Goal: Task Accomplishment & Management: Complete application form

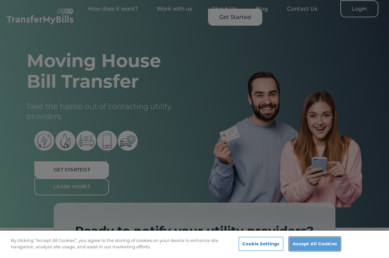
click at [310, 240] on button "Accept All Cookies" at bounding box center [315, 244] width 52 height 14
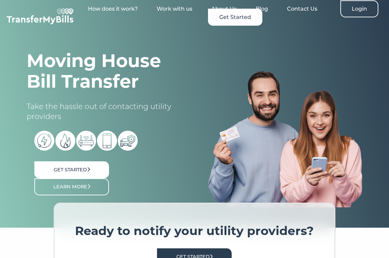
scroll to position [200, 0]
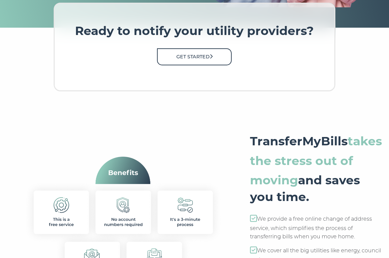
click at [193, 55] on link "Get Started" at bounding box center [194, 56] width 75 height 17
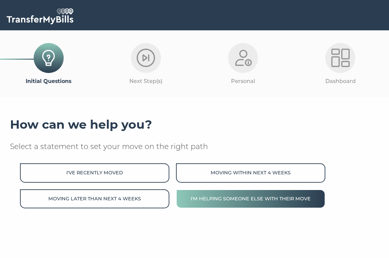
click at [230, 202] on button "I'm helping someone else with their move" at bounding box center [250, 198] width 149 height 19
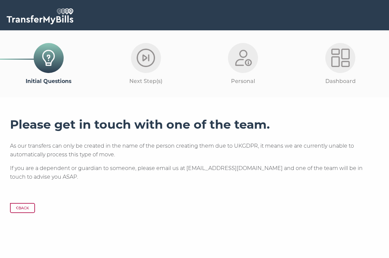
click at [24, 210] on button "Back" at bounding box center [22, 208] width 25 height 10
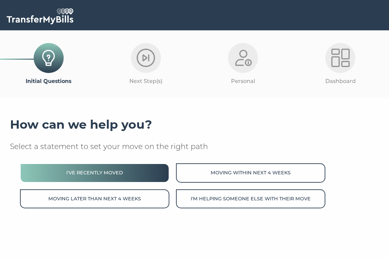
click at [152, 172] on button "I've recently moved" at bounding box center [94, 172] width 149 height 19
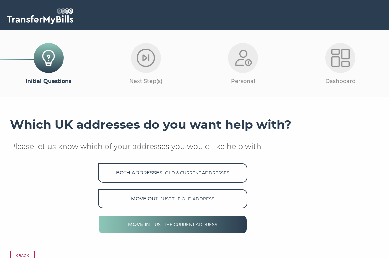
click at [198, 225] on span "- just the current address" at bounding box center [183, 224] width 67 height 5
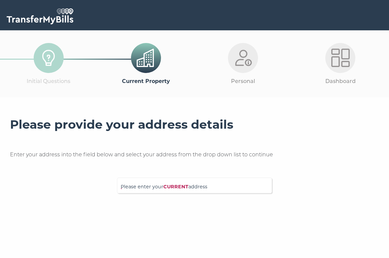
click at [168, 180] on div "Please enter your CURRENT address" at bounding box center [194, 186] width 155 height 16
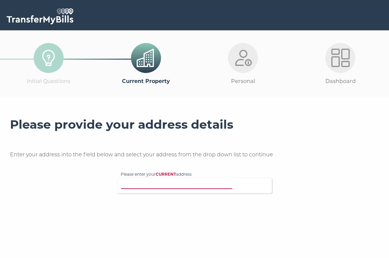
click at [173, 183] on input "Please enter your CURRENT address" at bounding box center [192, 184] width 143 height 7
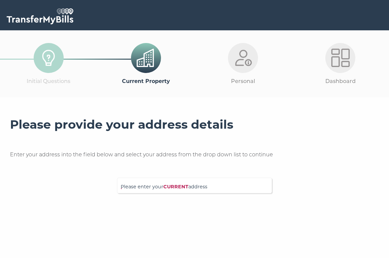
click at [79, 187] on div "Please provide your address details Enter your address into the field below and…" at bounding box center [194, 155] width 369 height 76
click at [84, 213] on div at bounding box center [194, 206] width 369 height 17
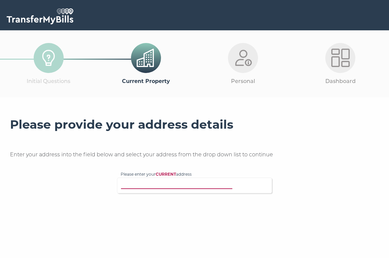
click at [189, 185] on input "Please enter your CURRENT address" at bounding box center [192, 184] width 143 height 7
paste input "50 Cumberland Mansions, Seymour Place, Marylebone W1H"
click at [223, 204] on div at bounding box center [194, 206] width 369 height 17
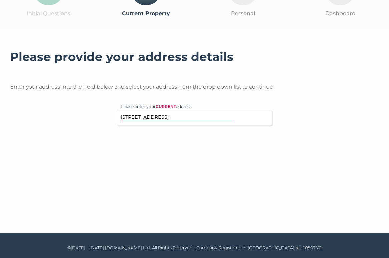
scroll to position [68, 0]
click at [224, 190] on div "Please provide your address details Enter your address into the field below and…" at bounding box center [194, 123] width 369 height 147
click at [189, 142] on div at bounding box center [194, 139] width 369 height 17
click at [242, 94] on div "Please provide your address details Enter your address into the field below and…" at bounding box center [194, 88] width 369 height 76
click at [239, 116] on input "50 Cumberland Mansions, Seymour Place, Marylebone W1H" at bounding box center [192, 117] width 143 height 7
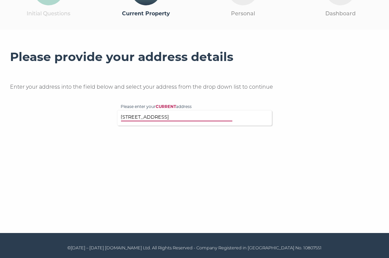
click at [202, 116] on input "50 Cumberland Mansions, Seymour Place, Marylebone W1H" at bounding box center [192, 117] width 143 height 7
drag, startPoint x: 187, startPoint y: 117, endPoint x: 313, endPoint y: 115, distance: 125.9
click at [312, 115] on div "Please provide your address details Enter your address into the field below and…" at bounding box center [194, 88] width 369 height 76
type input "50 Cumberland Mansions"
click at [213, 131] on p "Flat 50, Cumberland Mansions, Seymour Place, London, W1H 5TF" at bounding box center [197, 131] width 141 height 8
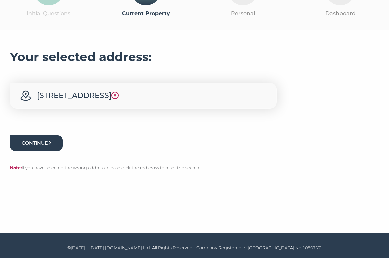
click at [46, 151] on button "Continue" at bounding box center [36, 143] width 53 height 16
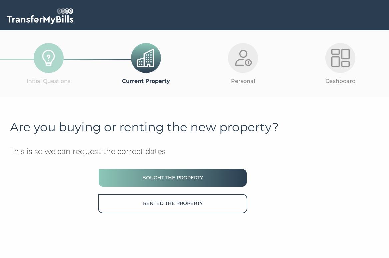
click at [214, 177] on button "Bought the property" at bounding box center [172, 177] width 149 height 19
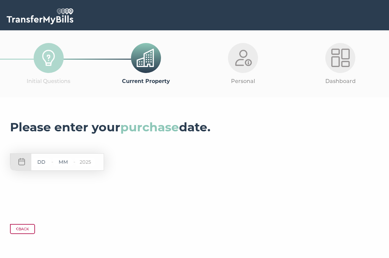
click at [88, 164] on input "2025" at bounding box center [85, 162] width 20 height 8
type input "2025"
click at [66, 163] on input "text" at bounding box center [63, 162] width 20 height 8
type input "09"
click at [45, 163] on input "text" at bounding box center [41, 162] width 20 height 8
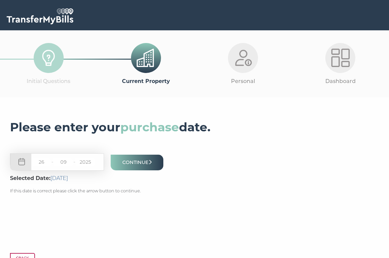
scroll to position [67, 0]
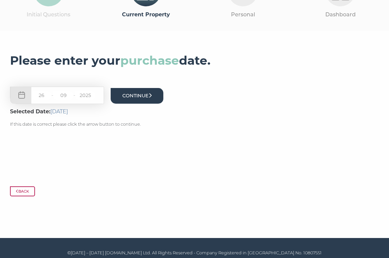
type input "26"
click at [147, 96] on button "Continue" at bounding box center [137, 96] width 53 height 16
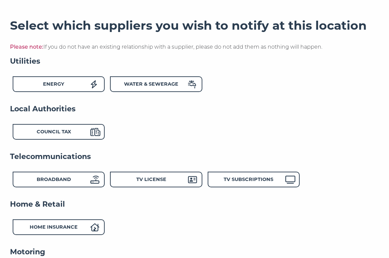
scroll to position [100, 0]
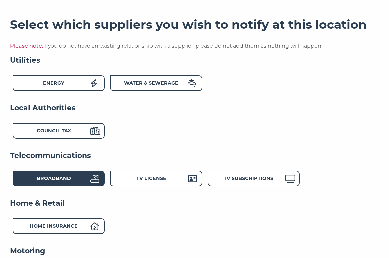
click at [79, 180] on div "Broadband" at bounding box center [53, 180] width 73 height 10
click at [81, 123] on div "Local Authorities Council Tax" at bounding box center [194, 127] width 369 height 48
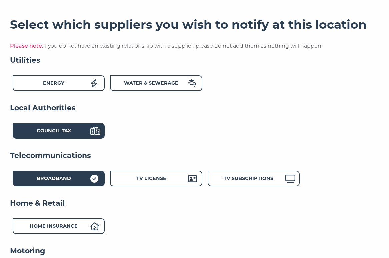
click at [77, 130] on div "Council Tax" at bounding box center [53, 132] width 73 height 10
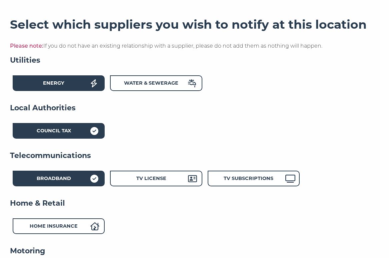
click at [83, 85] on div "Energy" at bounding box center [53, 84] width 73 height 10
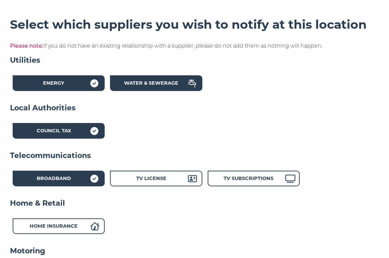
click at [161, 85] on strong "Water & Sewerage" at bounding box center [151, 83] width 54 height 6
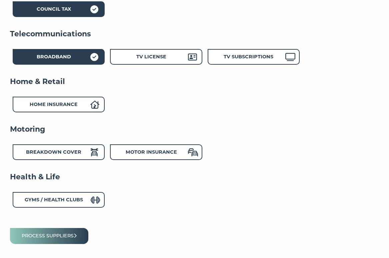
scroll to position [233, 0]
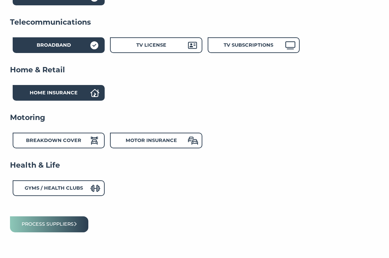
click at [63, 93] on strong "Home Insurance" at bounding box center [54, 93] width 48 height 6
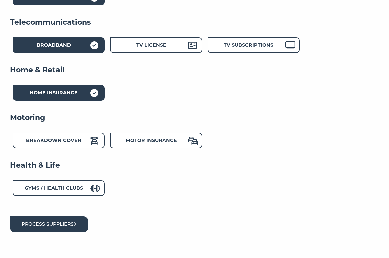
click at [64, 224] on button "Process suppliers" at bounding box center [49, 224] width 78 height 16
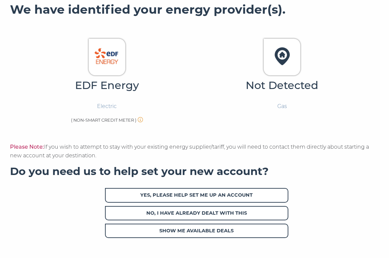
scroll to position [251, 0]
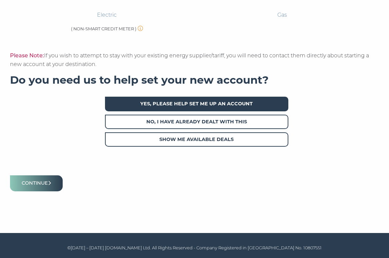
click at [231, 104] on span "Yes, please help set me up an account" at bounding box center [196, 104] width 183 height 14
click at [45, 182] on button "Continue" at bounding box center [36, 183] width 53 height 16
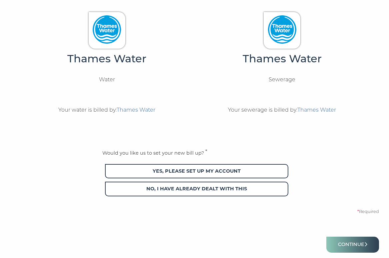
scroll to position [200, 0]
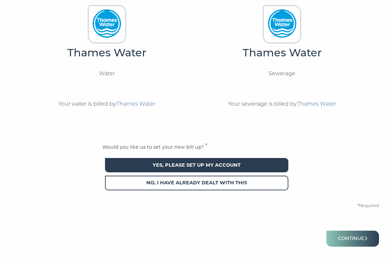
click at [197, 164] on span "Yes, please set up my account" at bounding box center [196, 165] width 183 height 14
click at [347, 239] on button "Continue" at bounding box center [352, 239] width 53 height 16
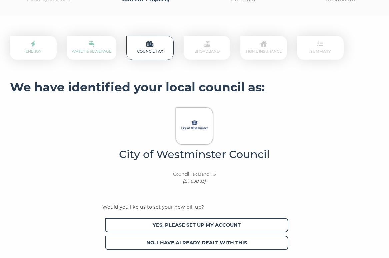
scroll to position [100, 0]
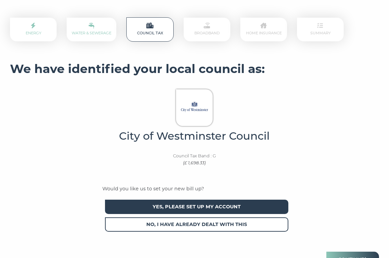
click at [207, 204] on span "Yes, please set up my account" at bounding box center [196, 207] width 183 height 14
click at [225, 205] on span "Yes, please set up my account" at bounding box center [196, 207] width 183 height 14
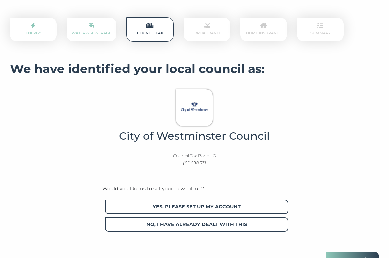
click at [318, 185] on form "City of Westminster Council Council Tax Band : G (£ 1,698.33) Would you like us…" at bounding box center [194, 179] width 369 height 187
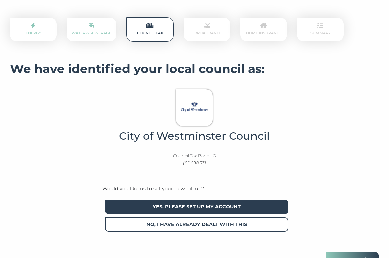
click at [216, 204] on span "Yes, please set up my account" at bounding box center [196, 207] width 183 height 14
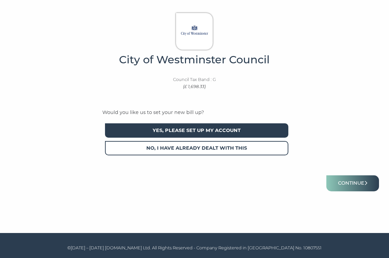
scroll to position [177, 0]
click at [353, 188] on button "Continue" at bounding box center [352, 183] width 53 height 16
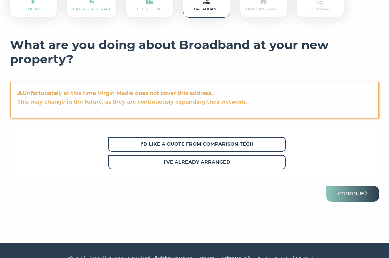
scroll to position [137, 0]
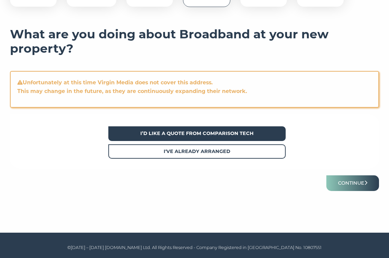
click at [237, 132] on strong "I’d like a quote from Comparison Tech" at bounding box center [196, 133] width 113 height 6
click at [345, 185] on button "Continue" at bounding box center [352, 183] width 53 height 16
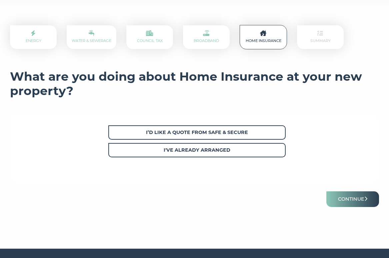
scroll to position [100, 0]
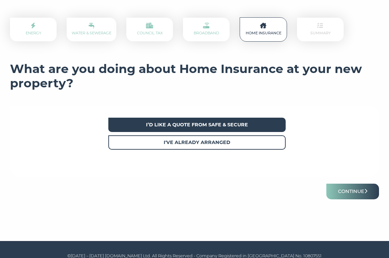
click at [229, 123] on strong "I’d like a quote from Safe & Secure" at bounding box center [197, 125] width 102 height 6
click at [354, 187] on button "Continue" at bounding box center [352, 192] width 53 height 16
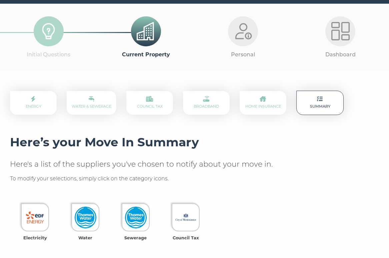
scroll to position [100, 0]
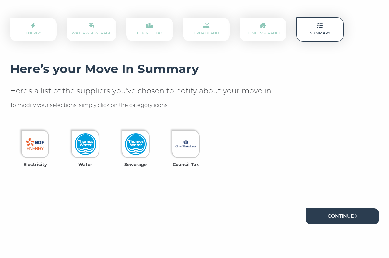
click at [339, 213] on link "Continue" at bounding box center [341, 216] width 73 height 16
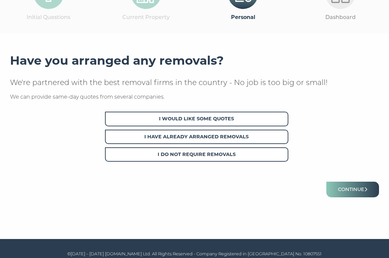
scroll to position [67, 0]
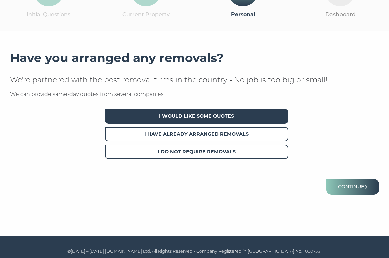
click at [222, 117] on span "I Would Like Some Quotes" at bounding box center [196, 116] width 183 height 14
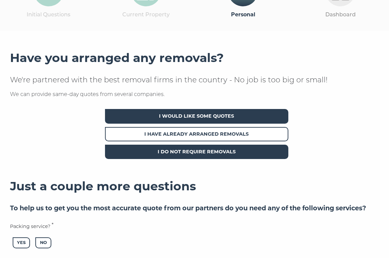
click at [220, 150] on span "I Do Not Require Removals" at bounding box center [196, 152] width 183 height 14
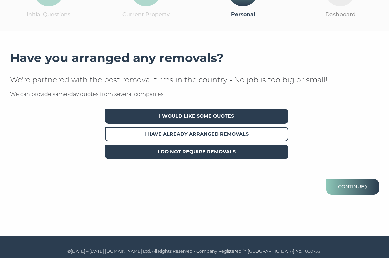
click at [197, 116] on span "I Would Like Some Quotes" at bounding box center [196, 116] width 183 height 14
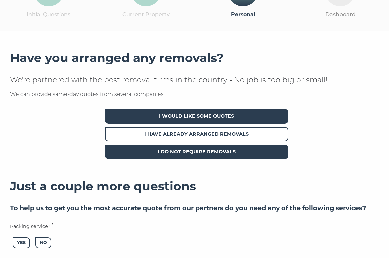
click at [200, 150] on span "I Do Not Require Removals" at bounding box center [196, 152] width 183 height 14
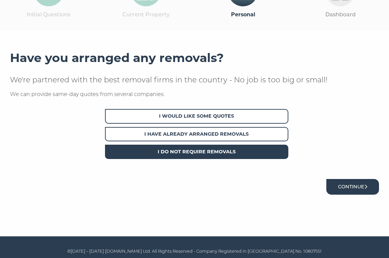
click at [356, 187] on button "Continue" at bounding box center [352, 187] width 53 height 16
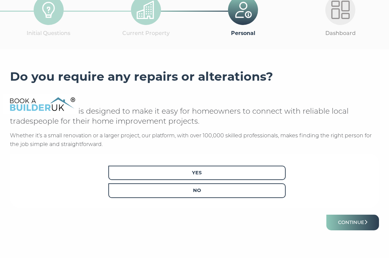
scroll to position [67, 0]
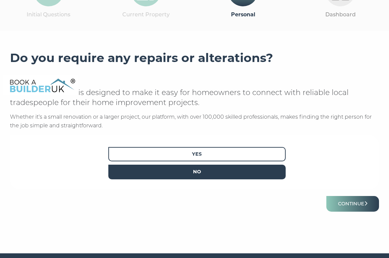
click at [240, 174] on span "No" at bounding box center [196, 172] width 177 height 14
click at [352, 205] on button "Continue" at bounding box center [352, 204] width 53 height 16
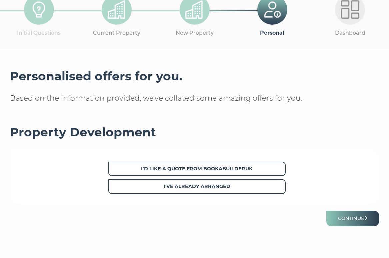
scroll to position [67, 0]
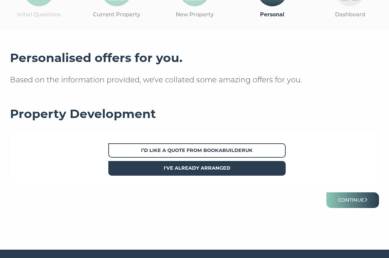
click at [206, 168] on strong "I've already arranged" at bounding box center [197, 168] width 67 height 6
click at [356, 196] on button "Continue" at bounding box center [352, 200] width 53 height 16
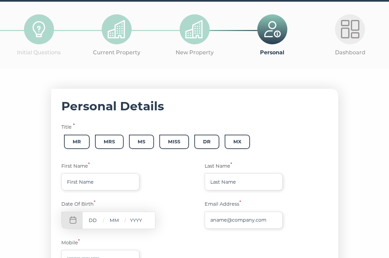
scroll to position [27, 0]
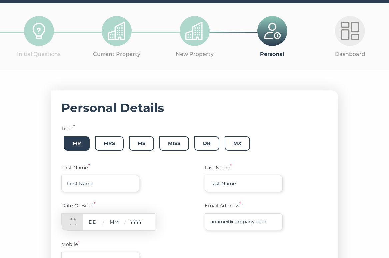
click at [73, 143] on span "Mr" at bounding box center [77, 143] width 26 height 14
click at [95, 185] on input "text" at bounding box center [100, 183] width 78 height 17
type input "Huatao"
click at [221, 180] on input "text" at bounding box center [244, 183] width 78 height 17
type input "Teng"
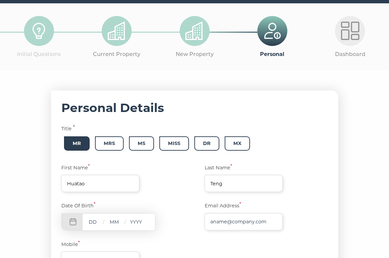
click at [138, 222] on input "text" at bounding box center [136, 222] width 20 height 8
type input "1972"
click at [118, 222] on input "text" at bounding box center [114, 222] width 20 height 8
type input "01"
click at [96, 222] on input "text" at bounding box center [93, 222] width 20 height 8
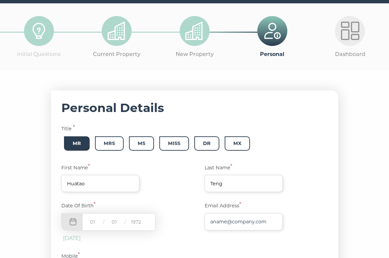
type input "01"
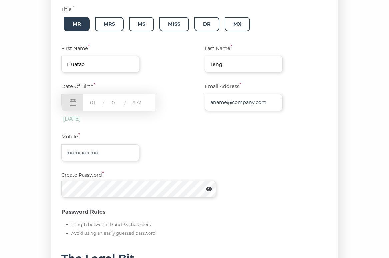
scroll to position [160, 0]
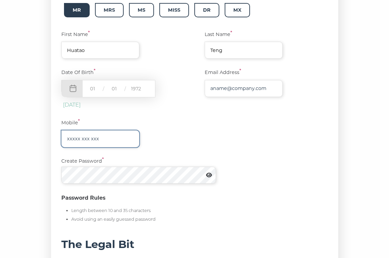
click at [106, 139] on input "text" at bounding box center [100, 138] width 78 height 17
click at [214, 147] on div "Mobile *" at bounding box center [194, 133] width 266 height 28
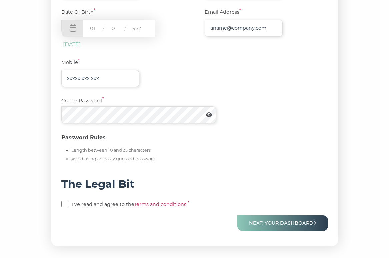
scroll to position [272, 0]
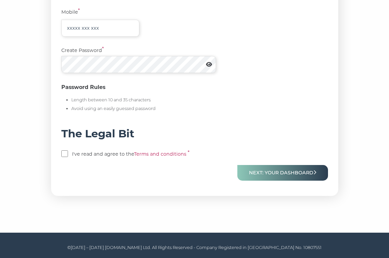
click at [68, 153] on input "checkbox" at bounding box center [64, 153] width 7 height 7
checkbox input "true"
click at [243, 103] on div "Password Rules Length between 10 and 35 characters Avoid using an easily guesse…" at bounding box center [194, 100] width 266 height 34
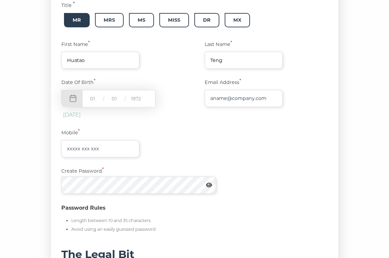
scroll to position [72, 0]
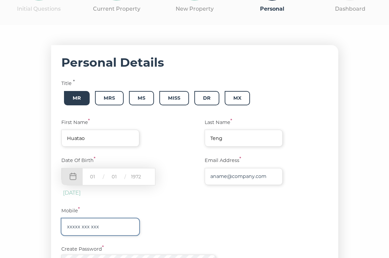
click at [88, 222] on input "text" at bounding box center [100, 226] width 78 height 17
type input "07717540832"
click at [166, 209] on label "Mobile *" at bounding box center [194, 211] width 266 height 8
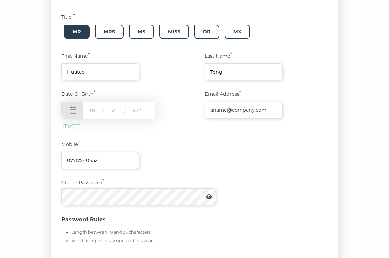
scroll to position [139, 0]
click at [233, 160] on div "Mobile * 07717540832" at bounding box center [194, 154] width 266 height 28
click at [214, 212] on form "Personal Details Title * Mr Mrs Ms Miss Dr Mx First Name * Huatao Last Name * T…" at bounding box center [194, 152] width 287 height 349
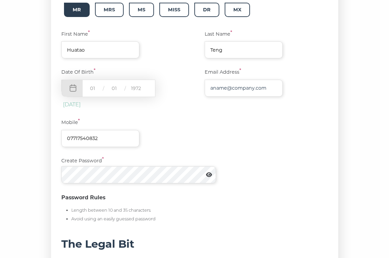
scroll to position [172, 0]
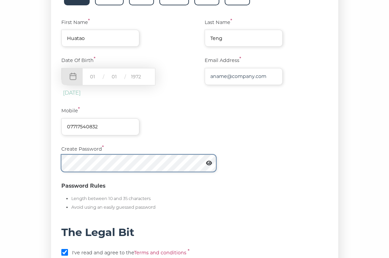
click at [0, 145] on html "Skip to main content Initial Questions Current Property New Property Personal D…" at bounding box center [194, 92] width 389 height 529
click at [25, 152] on div "Personal Details Title * Mr Mrs Ms Miss Dr Mx First Name * Huatao Last Name * T…" at bounding box center [194, 119] width 369 height 349
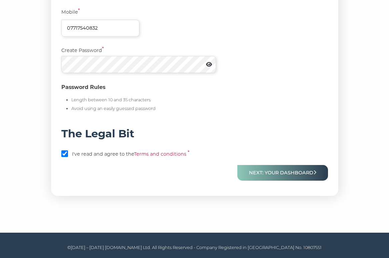
scroll to position [272, 0]
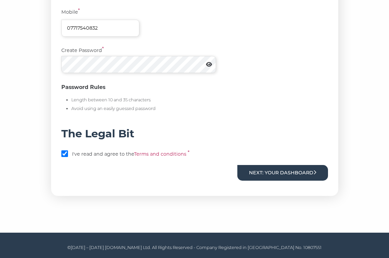
click at [285, 178] on button "Next: Your Dashboard" at bounding box center [282, 173] width 91 height 16
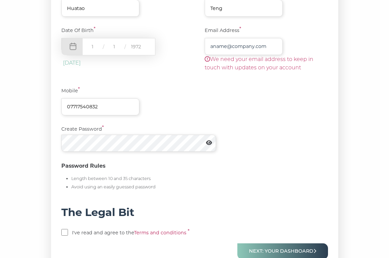
scroll to position [167, 0]
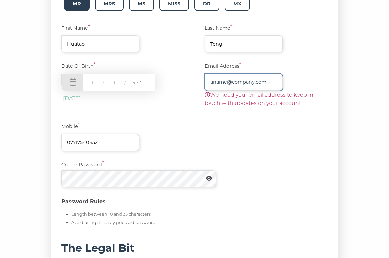
click at [250, 85] on input "text" at bounding box center [244, 82] width 78 height 17
click at [212, 180] on icon at bounding box center [209, 178] width 6 height 5
click at [213, 180] on icon at bounding box center [209, 178] width 7 height 5
click at [246, 85] on input "text" at bounding box center [244, 82] width 78 height 17
click at [226, 142] on div "Mobile * [PHONE_NUMBER]" at bounding box center [194, 137] width 266 height 28
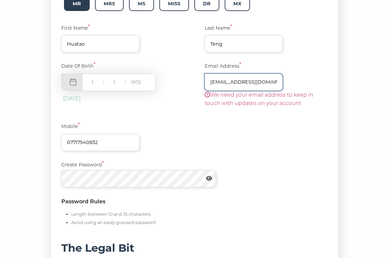
drag, startPoint x: 276, startPoint y: 83, endPoint x: 110, endPoint y: 84, distance: 166.6
click at [117, 84] on div "Date Of Birth * [DEMOGRAPHIC_DATA] [DEMOGRAPHIC_DATA] Email Address * [EMAIL_AD…" at bounding box center [194, 87] width 266 height 50
paste input "tenghuatao@me"
type input "[EMAIL_ADDRESS][DOMAIN_NAME]"
drag, startPoint x: 270, startPoint y: 84, endPoint x: 117, endPoint y: 82, distance: 153.2
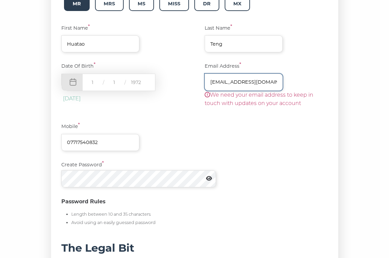
click at [115, 82] on div "Date Of Birth * [DEMOGRAPHIC_DATA] [DEMOGRAPHIC_DATA] Email Address * [EMAIL_AD…" at bounding box center [194, 87] width 266 height 50
click at [221, 80] on input "text" at bounding box center [244, 82] width 78 height 17
type input "[EMAIL_ADDRESS][DOMAIN_NAME]"
click at [277, 185] on div at bounding box center [194, 178] width 266 height 17
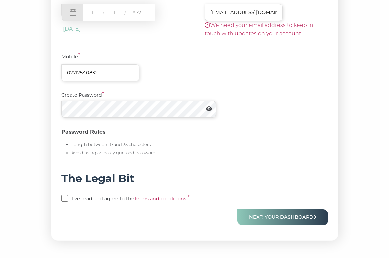
scroll to position [282, 0]
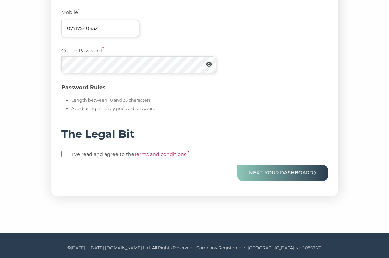
click at [67, 154] on input "checkbox" at bounding box center [64, 154] width 7 height 7
checkbox input "true"
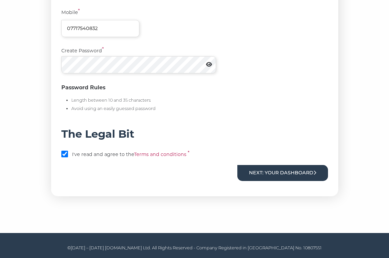
click at [263, 166] on button "Next: Your Dashboard" at bounding box center [282, 173] width 91 height 16
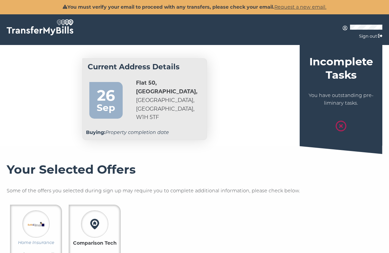
click at [246, 153] on div at bounding box center [194, 154] width 389 height 17
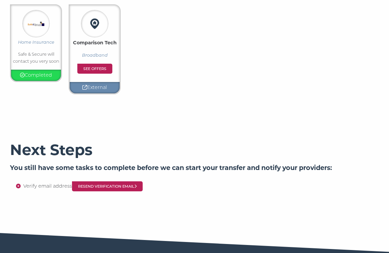
scroll to position [233, 0]
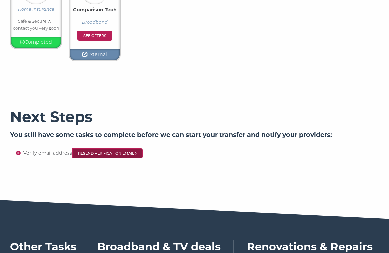
click at [99, 157] on link "Resend Verification Email" at bounding box center [107, 153] width 71 height 10
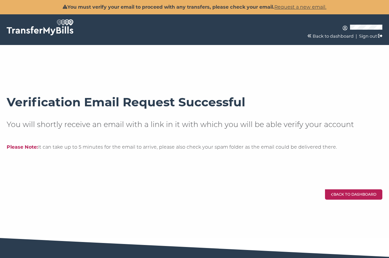
click at [341, 199] on link "Back to dashboard" at bounding box center [353, 194] width 57 height 10
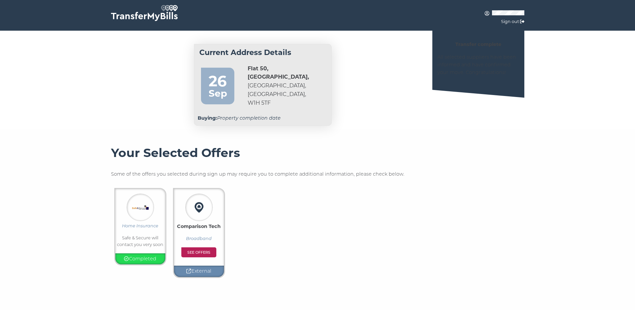
click at [273, 84] on address "[STREET_ADDRESS]" at bounding box center [279, 85] width 62 height 43
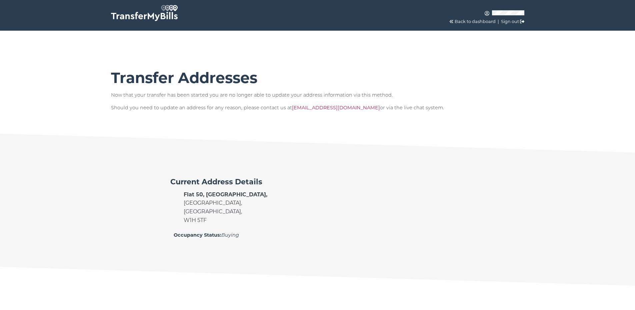
click at [165, 20] on img at bounding box center [144, 13] width 67 height 16
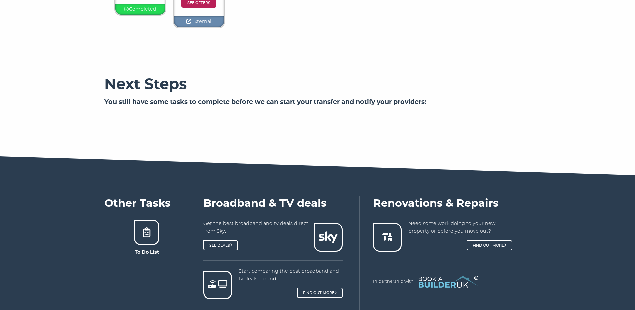
scroll to position [247, 0]
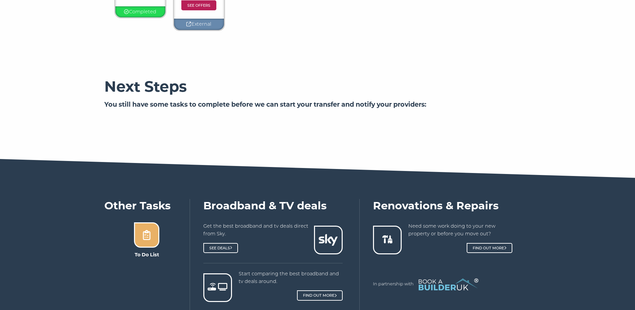
click at [147, 236] on icon at bounding box center [147, 235] width 10 height 10
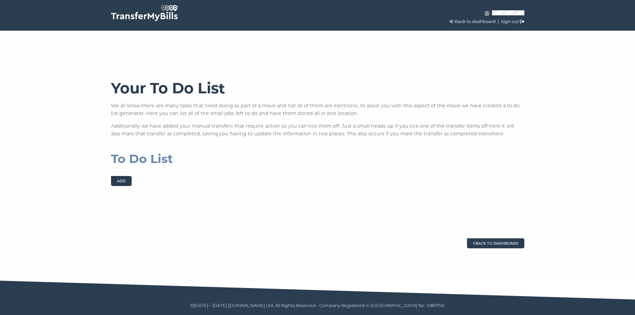
click at [480, 245] on link "Back to dashboard" at bounding box center [495, 243] width 57 height 10
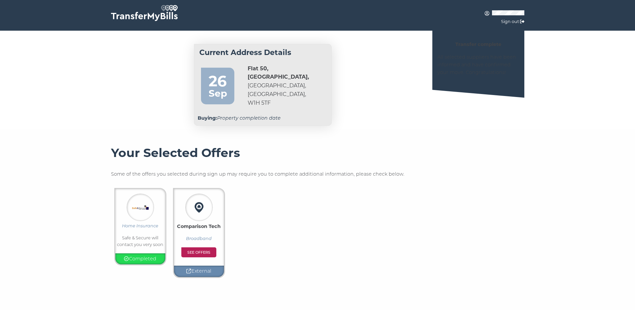
click at [368, 121] on div "Current Address Details [DATE][STREET_ADDRESS] Buying: Property completion date" at bounding box center [262, 85] width 317 height 89
click at [329, 215] on div "Home Insurance Safe & Secure will contact you very soon Completed Comparison Te…" at bounding box center [317, 233] width 413 height 100
click at [338, 205] on div "Home Insurance Safe & Secure will contact you very soon Completed Comparison Te…" at bounding box center [317, 233] width 413 height 100
click at [294, 224] on div "Home Insurance Safe & Secure will contact you very soon Completed Comparison Te…" at bounding box center [317, 233] width 413 height 100
click at [365, 227] on div "Home Insurance Safe & Secure will contact you very soon Completed Comparison Te…" at bounding box center [317, 233] width 413 height 100
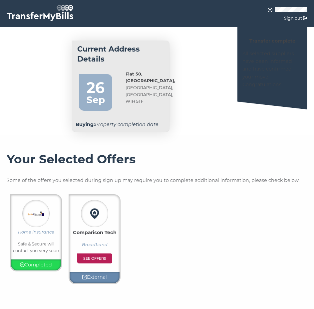
drag, startPoint x: 122, startPoint y: 73, endPoint x: 147, endPoint y: 108, distance: 43.4
click at [147, 108] on div "[STREET_ADDRESS]" at bounding box center [147, 94] width 57 height 47
copy address "[STREET_ADDRESS]"
drag, startPoint x: 161, startPoint y: 119, endPoint x: 181, endPoint y: 99, distance: 28.3
click at [161, 119] on div "Buying: Property completion date" at bounding box center [120, 125] width 97 height 14
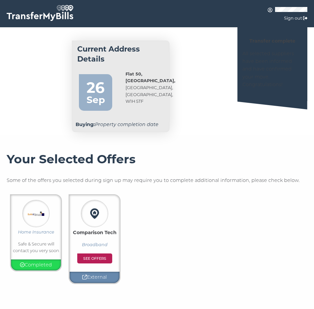
drag, startPoint x: 122, startPoint y: 106, endPoint x: 144, endPoint y: 107, distance: 22.0
click at [144, 107] on div "[STREET_ADDRESS]" at bounding box center [147, 94] width 57 height 47
copy address "W1H 5TF"
